Goal: Information Seeking & Learning: Learn about a topic

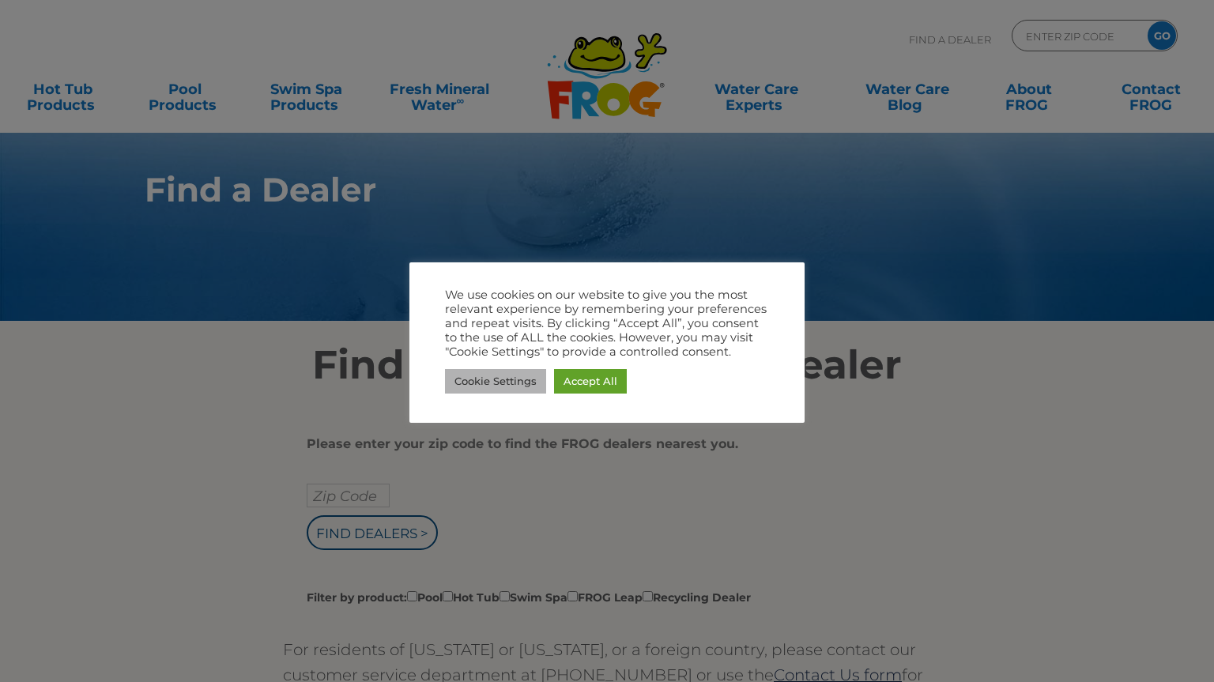
click at [528, 387] on link "Cookie Settings" at bounding box center [495, 381] width 101 height 25
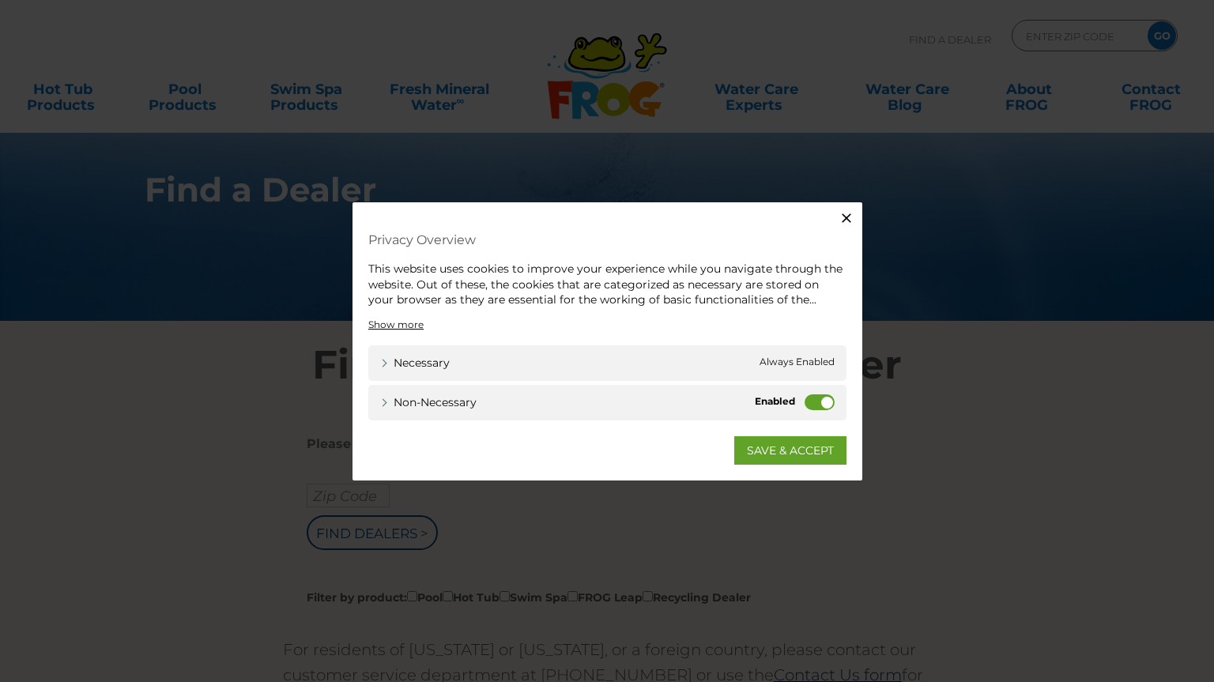
click at [810, 402] on label "Non-necessary" at bounding box center [820, 402] width 30 height 16
click at [0, 0] on input "Non-necessary" at bounding box center [0, 0] width 0 height 0
click at [796, 451] on link "SAVE & ACCEPT" at bounding box center [790, 450] width 112 height 28
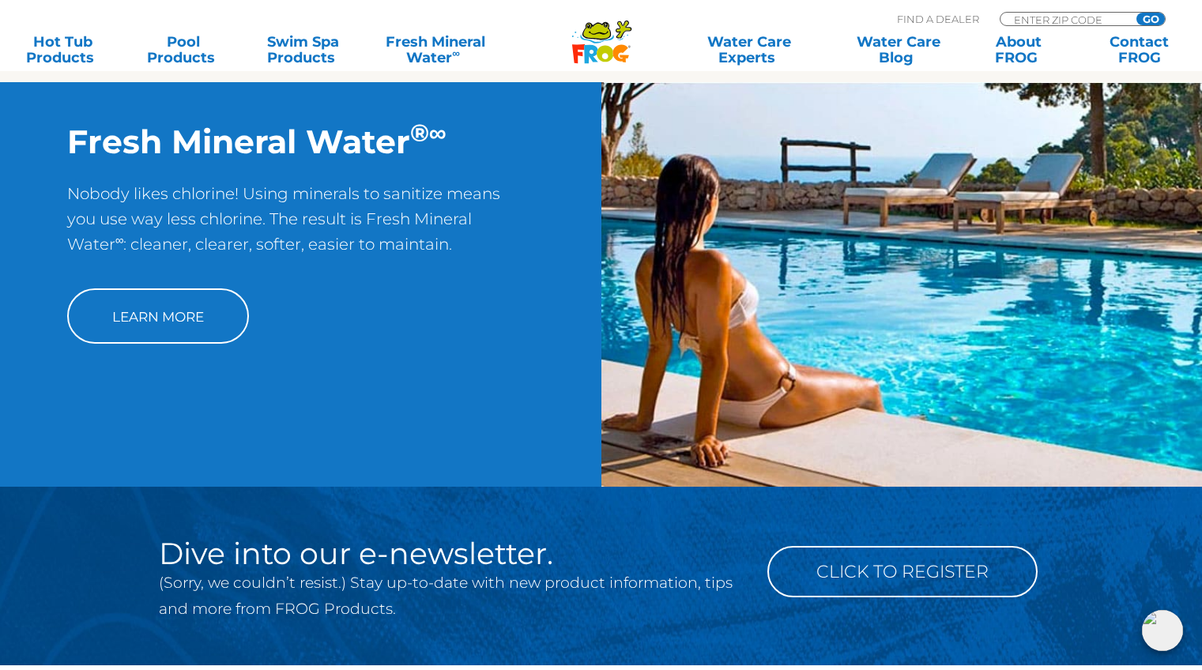
scroll to position [1186, 0]
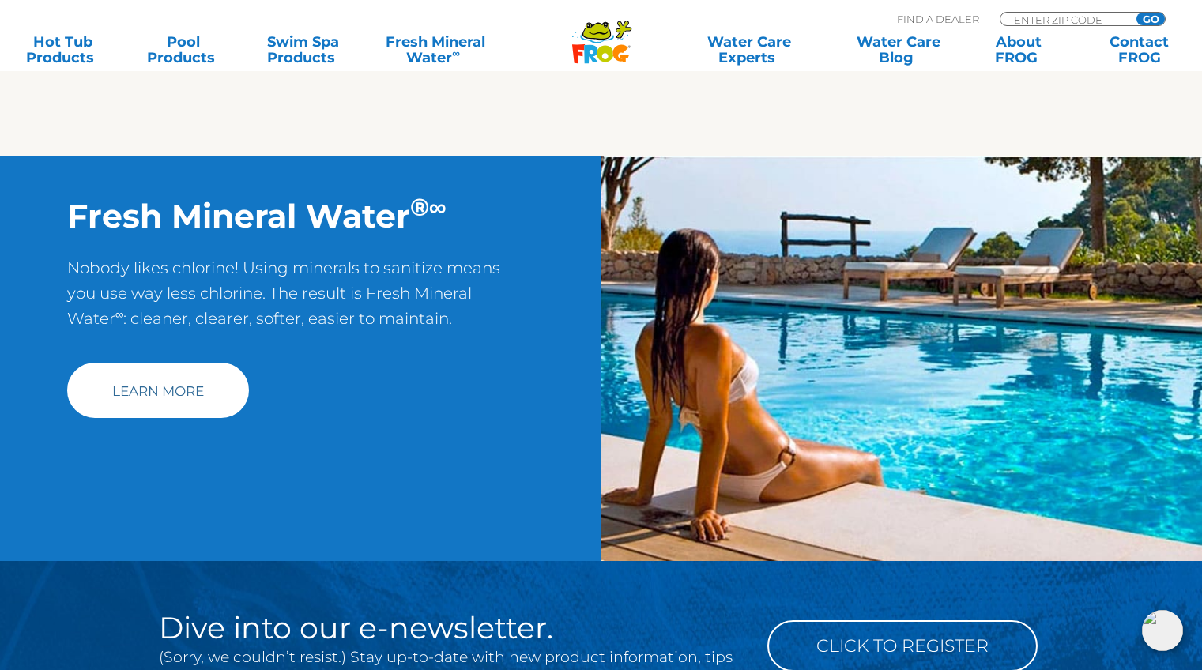
click at [211, 391] on link "Learn More" at bounding box center [158, 390] width 182 height 55
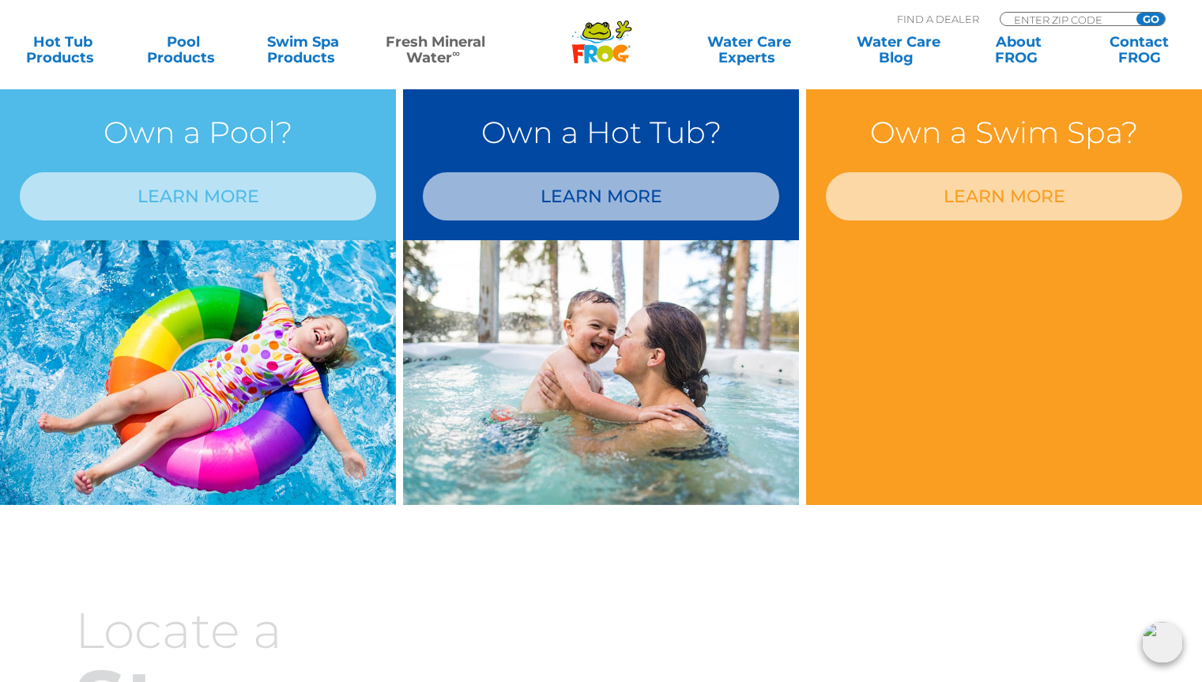
scroll to position [1344, 0]
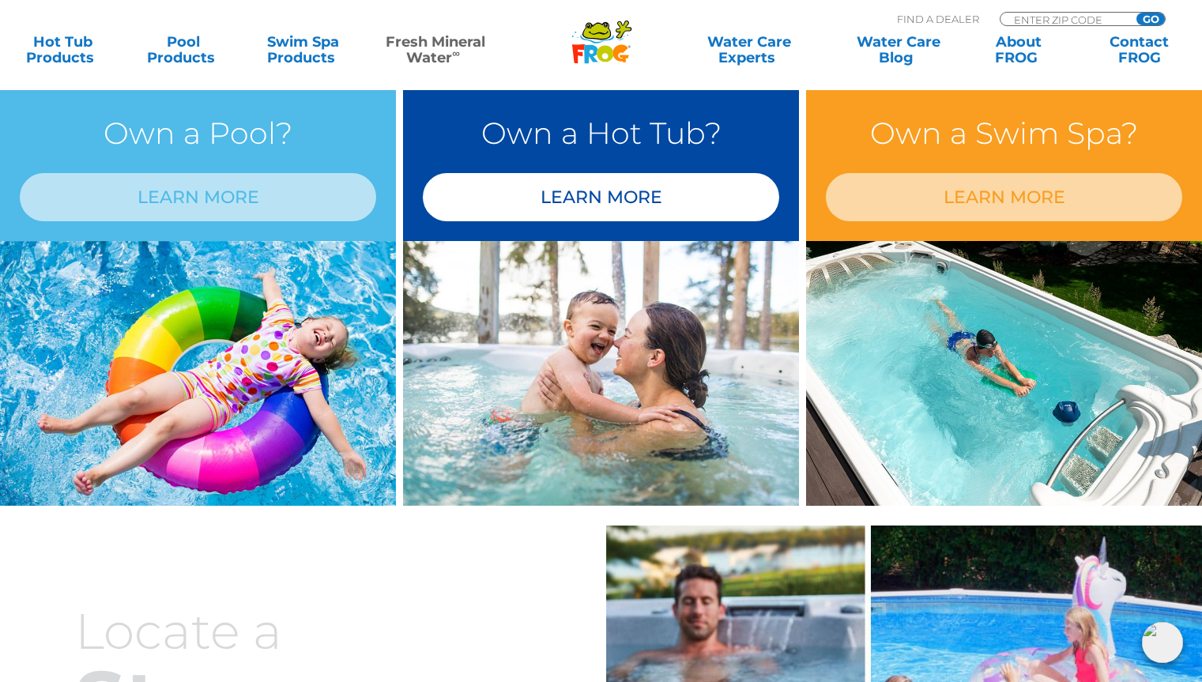
click at [572, 209] on link "LEARN MORE" at bounding box center [601, 197] width 357 height 48
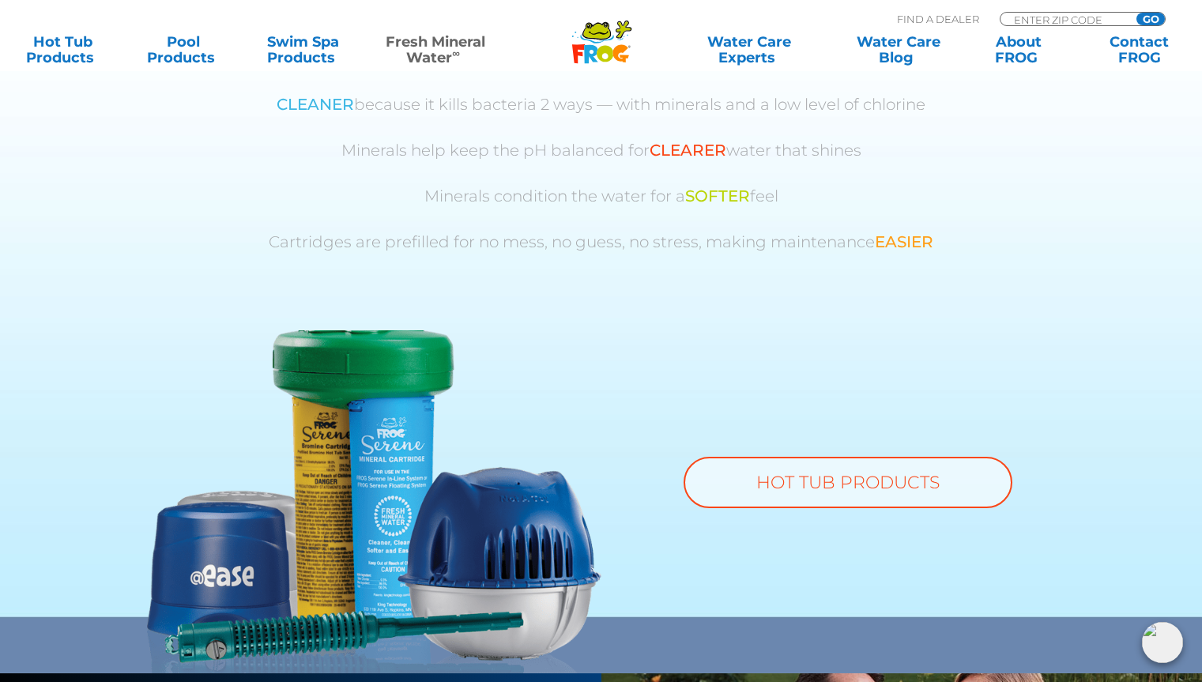
scroll to position [949, 0]
